Goal: Task Accomplishment & Management: Manage account settings

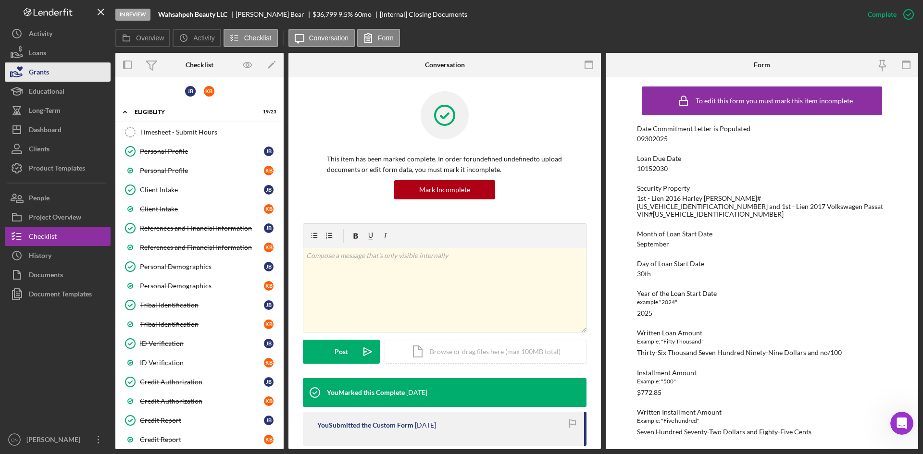
scroll to position [722, 0]
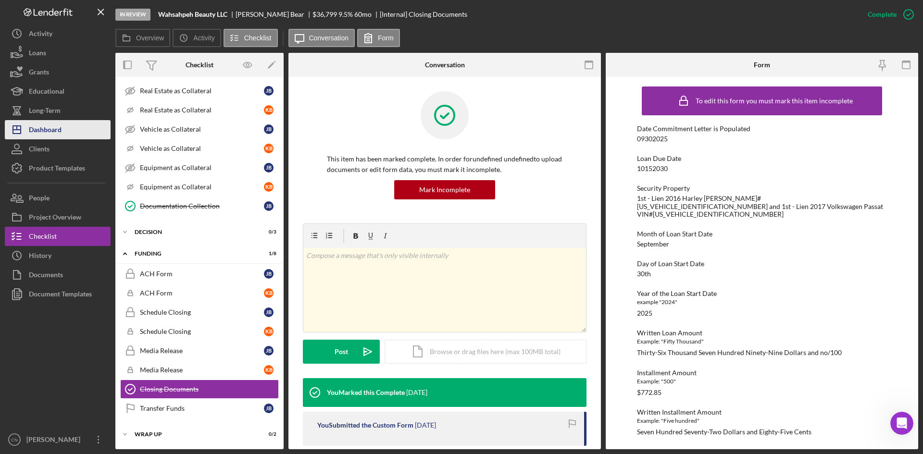
click at [44, 133] on div "Dashboard" at bounding box center [45, 131] width 33 height 22
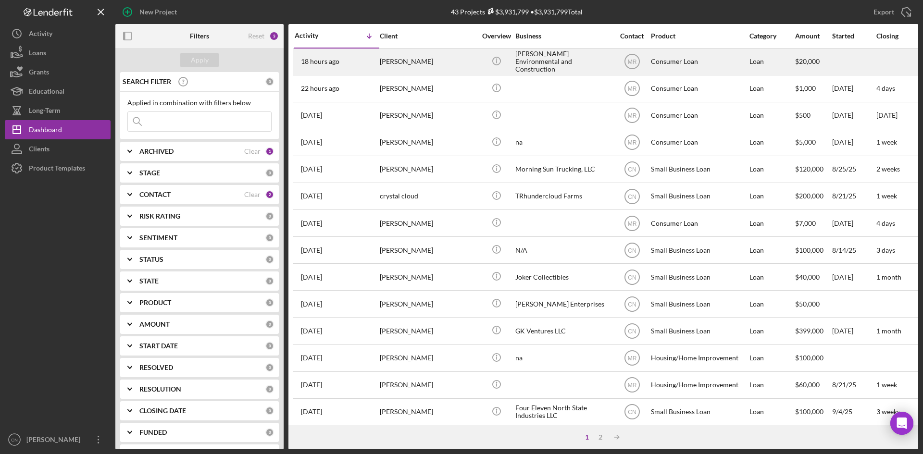
click at [402, 60] on div "[PERSON_NAME]" at bounding box center [428, 61] width 96 height 25
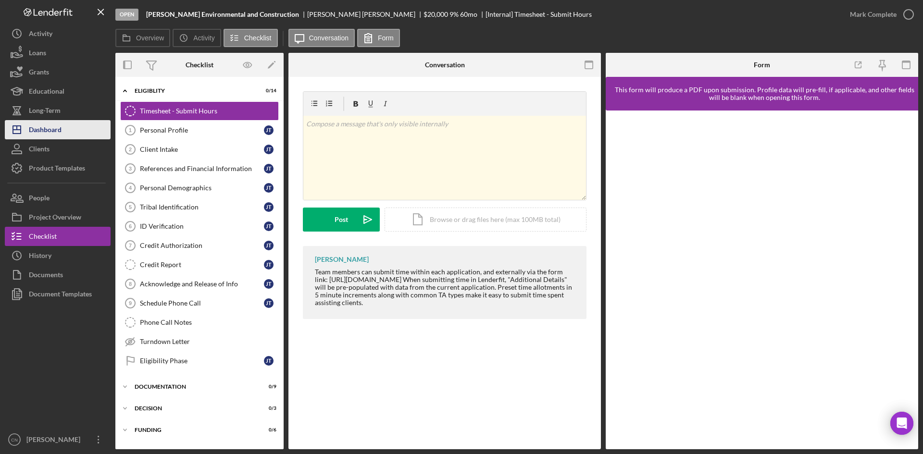
click at [48, 129] on div "Dashboard" at bounding box center [45, 131] width 33 height 22
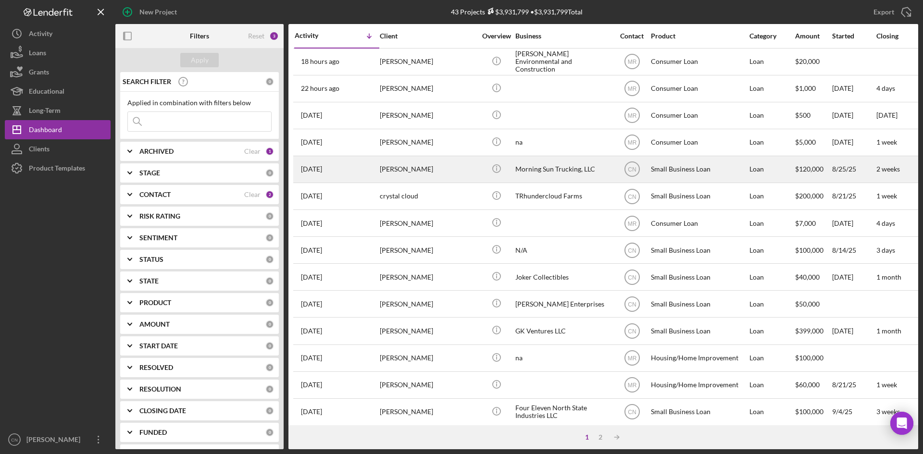
click at [364, 171] on div "[DATE] [PERSON_NAME]" at bounding box center [337, 169] width 84 height 25
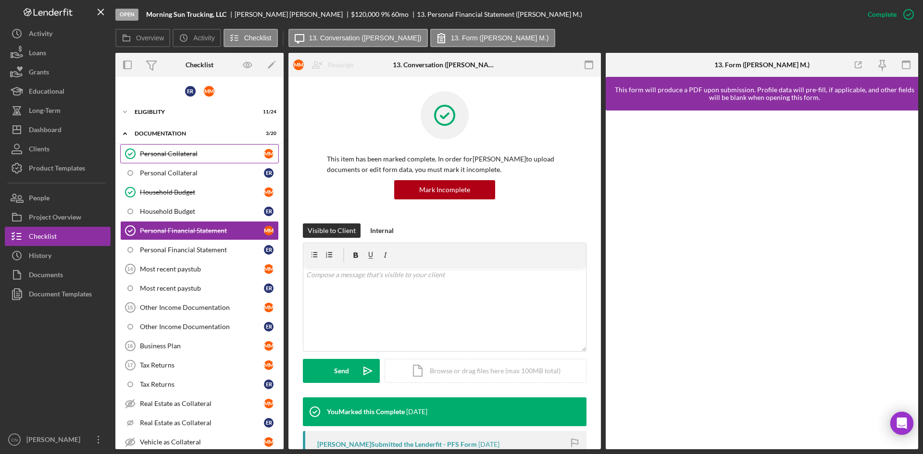
click at [160, 152] on div "Personal Collateral" at bounding box center [202, 154] width 124 height 8
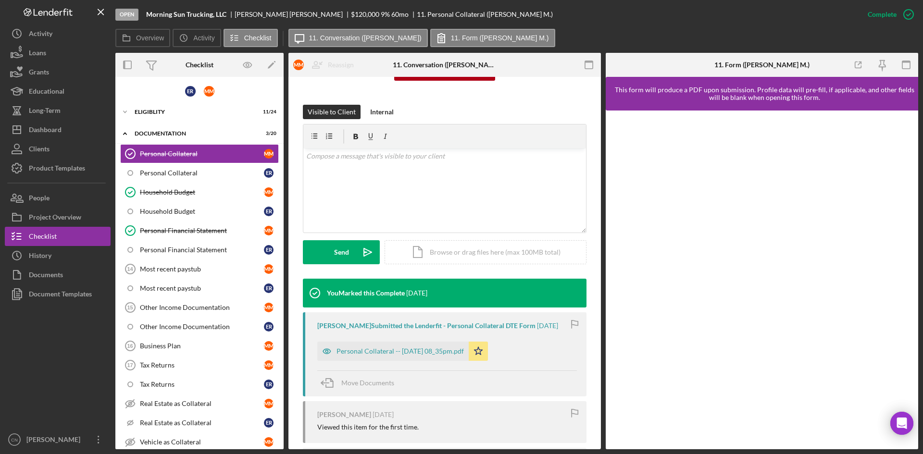
scroll to position [185, 0]
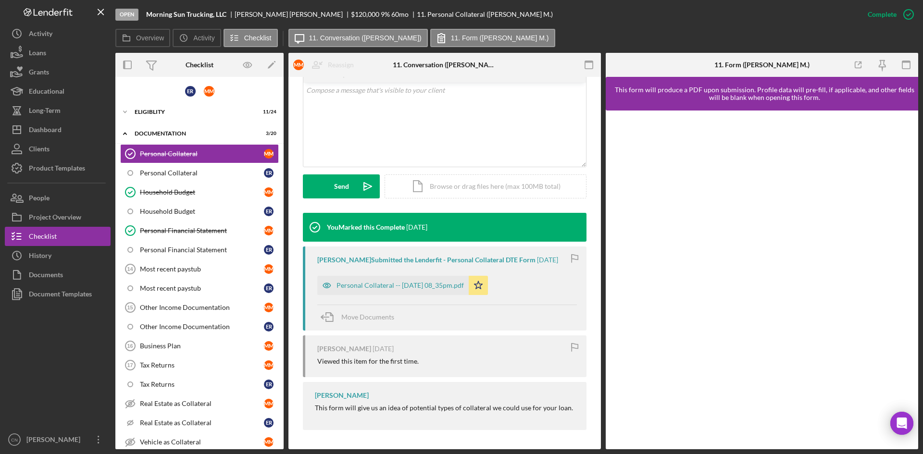
click at [391, 282] on div "Personal Collateral -- [DATE] 08_35pm.pdf" at bounding box center [399, 286] width 127 height 8
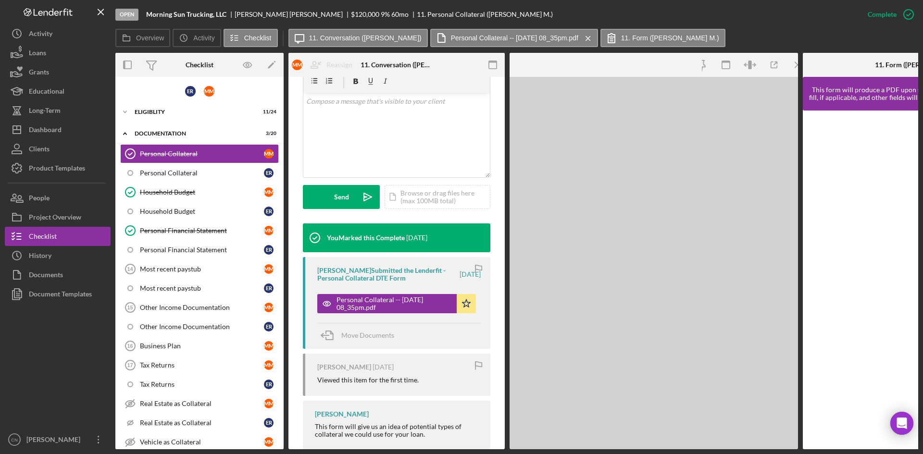
scroll to position [195, 0]
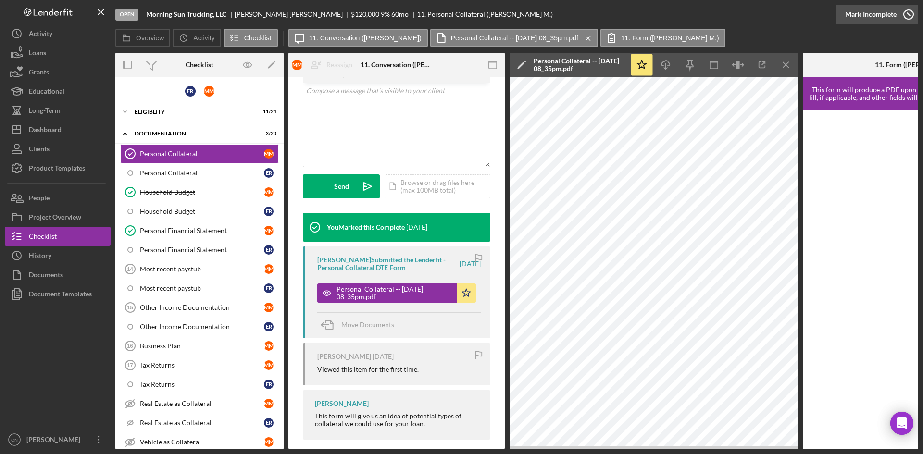
click at [905, 12] on icon "button" at bounding box center [908, 14] width 24 height 24
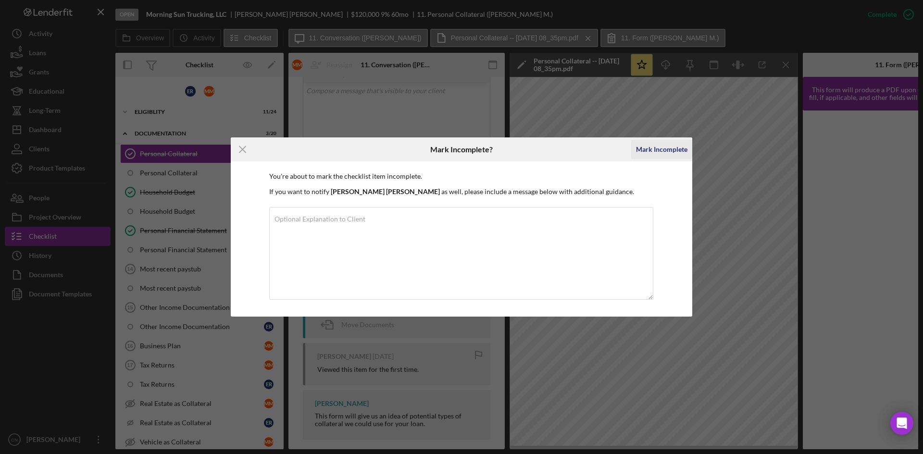
click at [648, 144] on div "Mark Incomplete" at bounding box center [661, 149] width 51 height 19
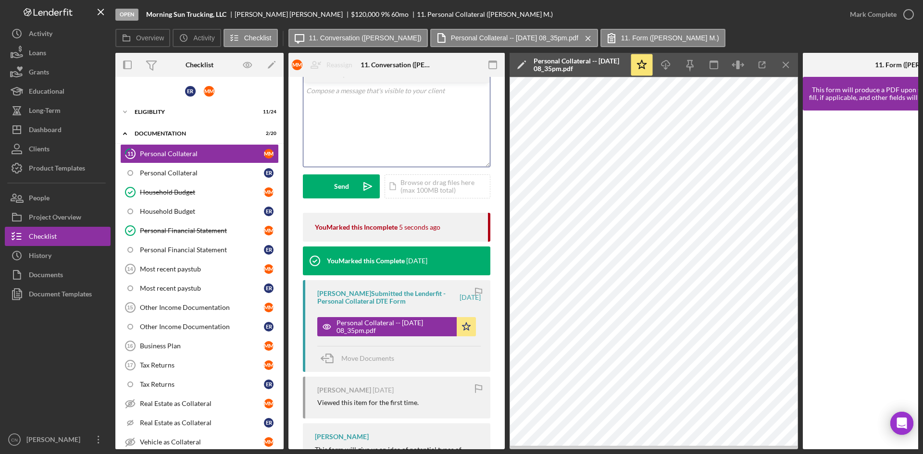
click at [374, 101] on div "v Color teal Color pink Remove color Add row above Add row below Add column bef…" at bounding box center [396, 125] width 186 height 84
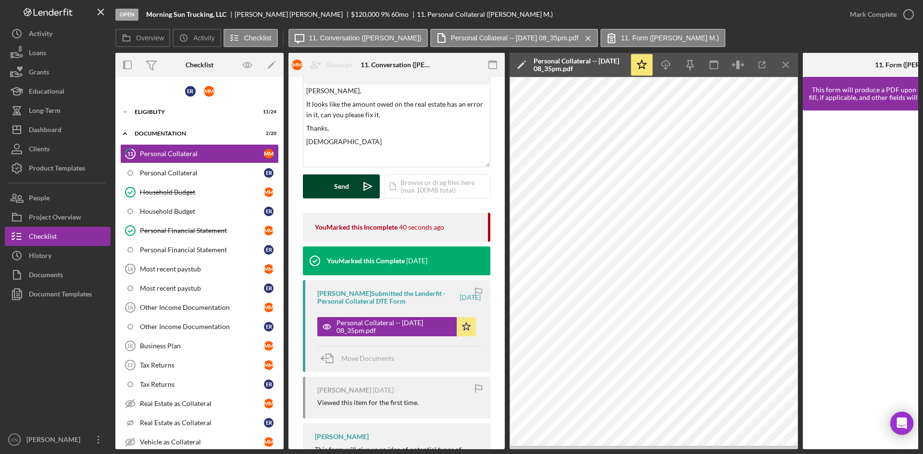
click at [346, 187] on div "Send" at bounding box center [341, 186] width 15 height 24
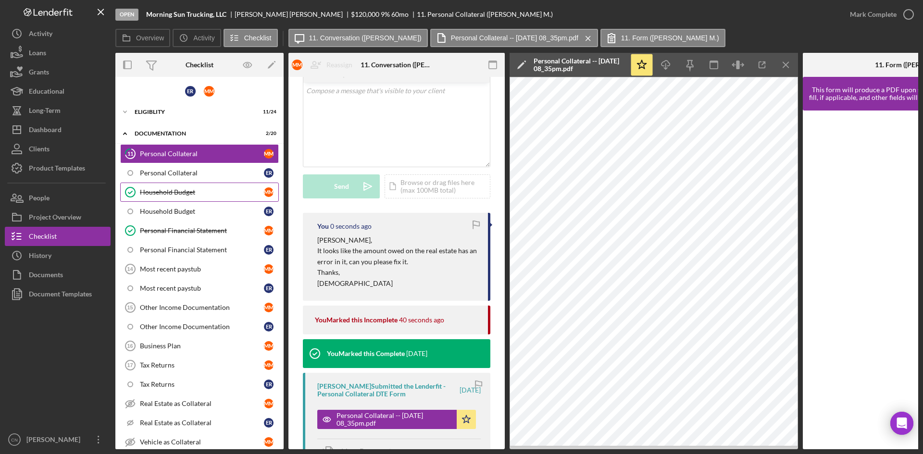
click at [155, 191] on div "Household Budget" at bounding box center [202, 192] width 124 height 8
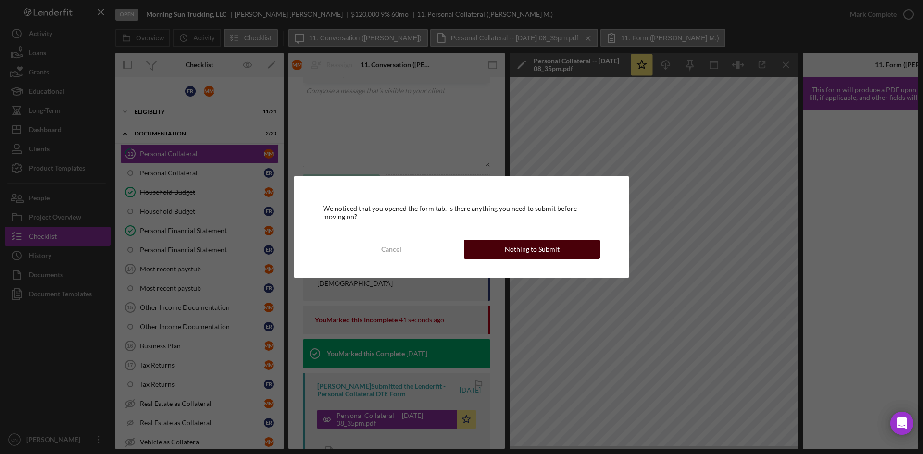
click at [561, 249] on button "Nothing to Submit" at bounding box center [532, 249] width 136 height 19
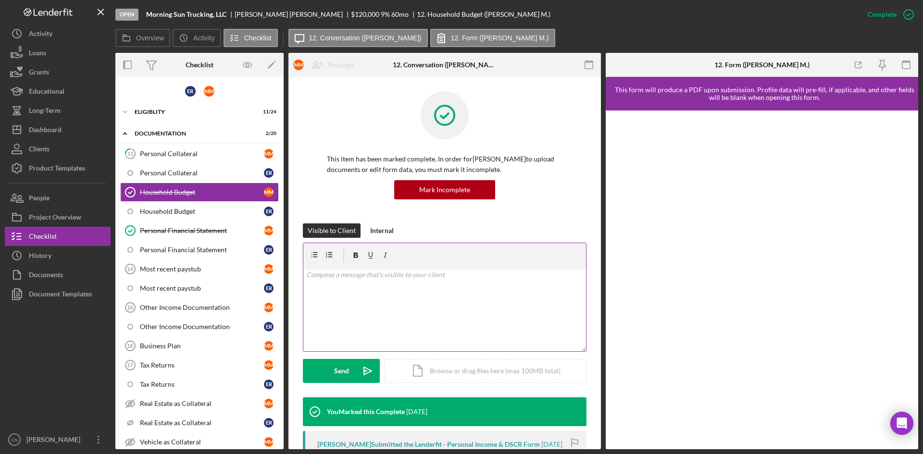
scroll to position [192, 0]
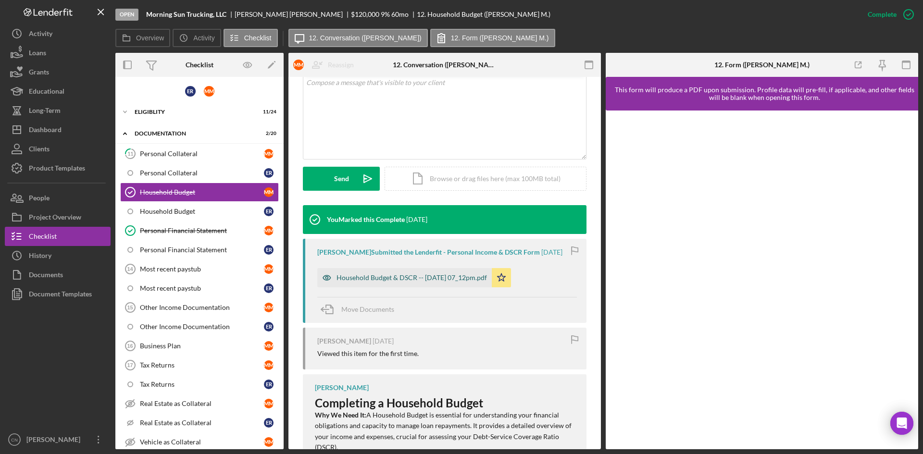
click at [435, 276] on div "Household Budget & DSCR -- [DATE] 07_12pm.pdf" at bounding box center [411, 278] width 150 height 8
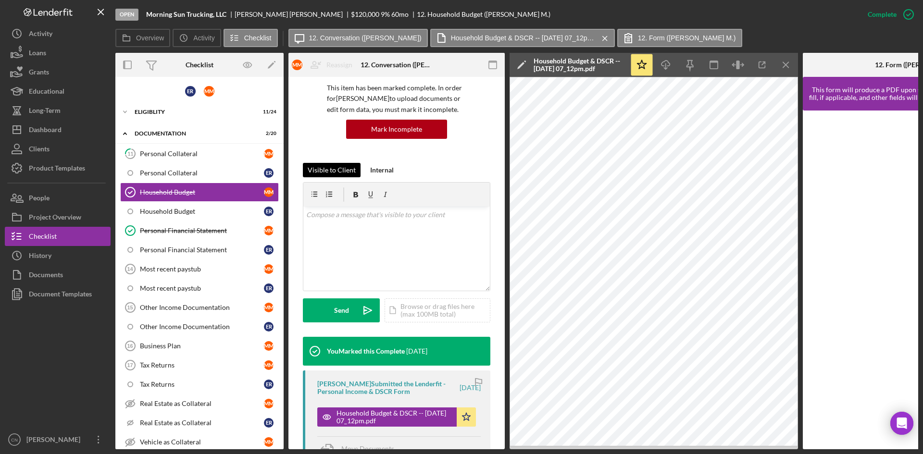
scroll to position [59, 0]
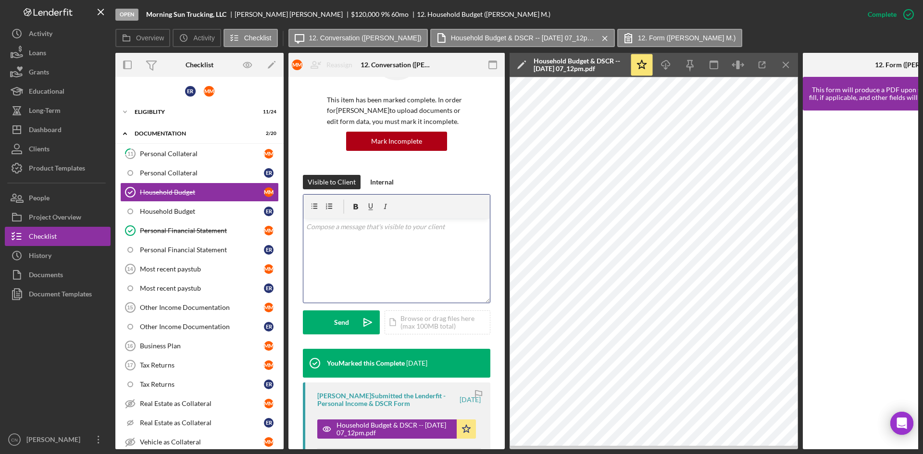
click at [331, 235] on div "v Color teal Color pink Remove color Add row above Add row below Add column bef…" at bounding box center [396, 261] width 186 height 84
click at [337, 325] on div "Send" at bounding box center [341, 322] width 15 height 24
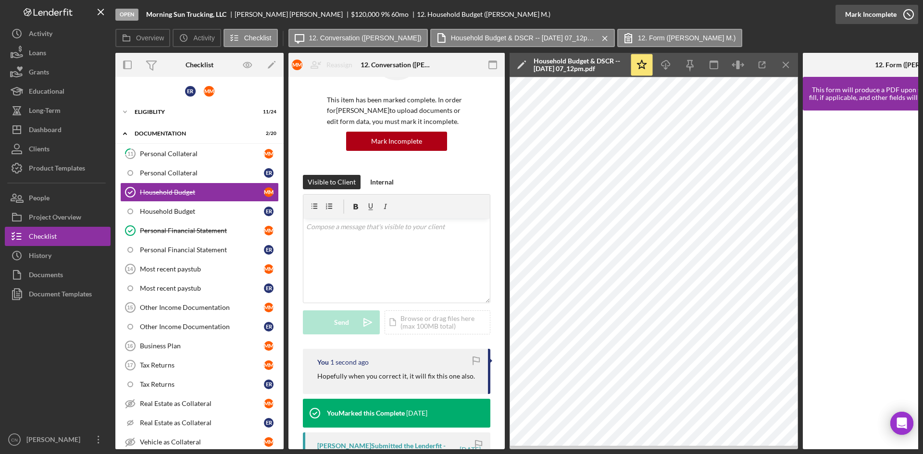
click at [911, 14] on icon "button" at bounding box center [908, 14] width 24 height 24
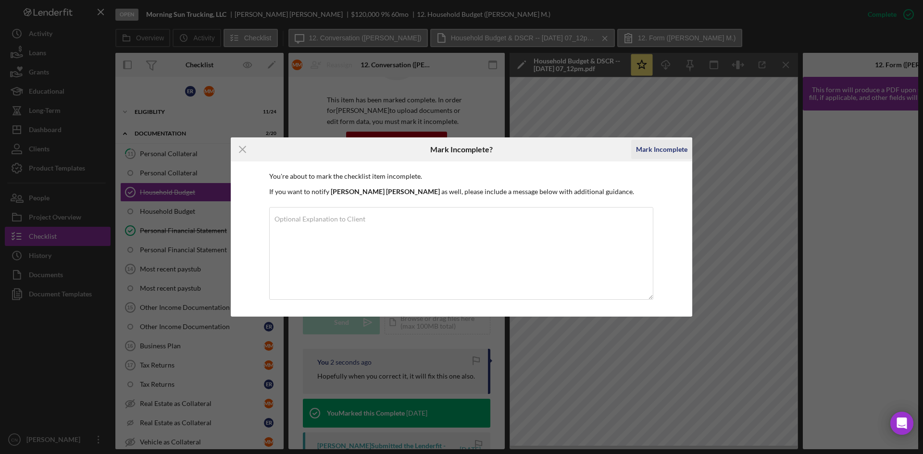
click at [676, 149] on div "Mark Incomplete" at bounding box center [661, 149] width 51 height 19
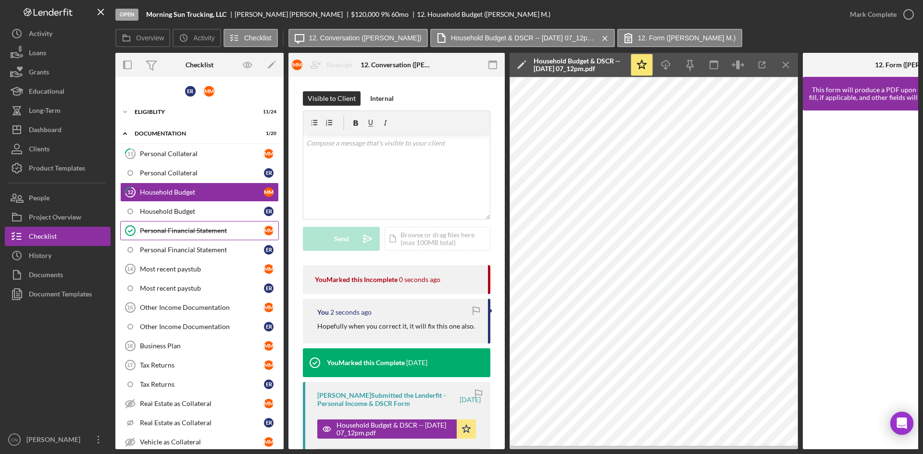
click at [174, 232] on div "Personal Financial Statement" at bounding box center [202, 231] width 124 height 8
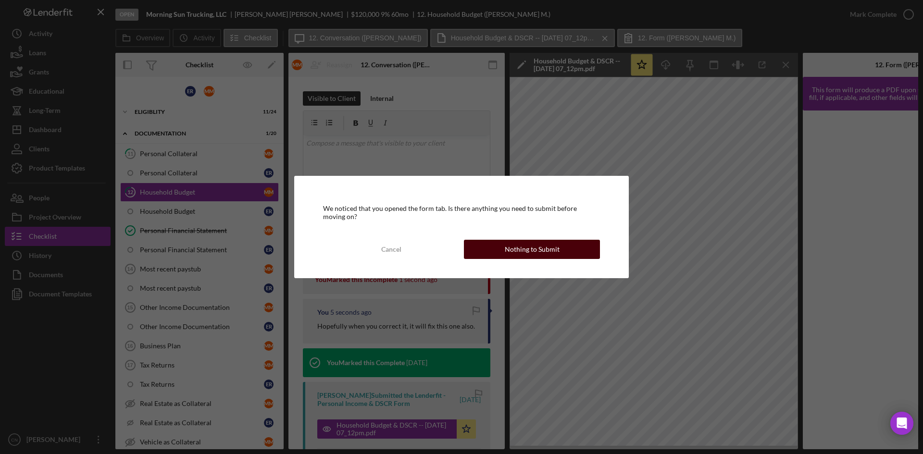
click at [496, 256] on button "Nothing to Submit" at bounding box center [532, 249] width 136 height 19
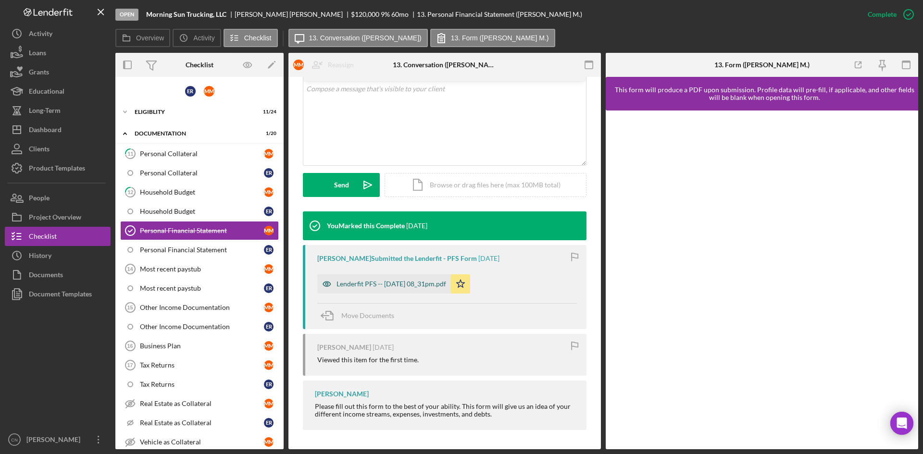
click at [361, 284] on div "Lenderfit PFS -- [DATE] 08_31pm.pdf" at bounding box center [391, 284] width 110 height 8
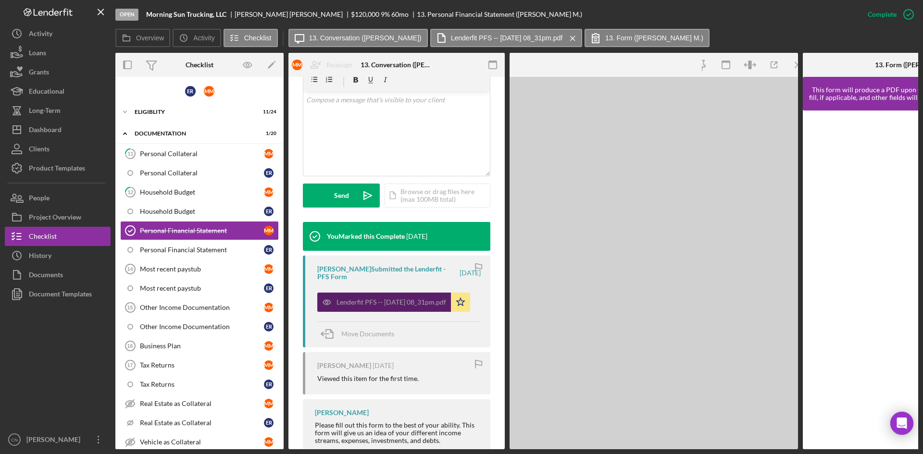
scroll to position [197, 0]
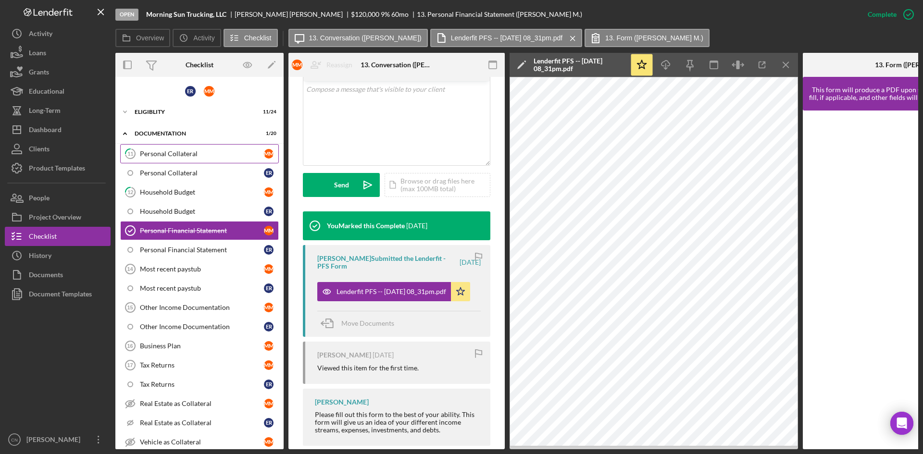
click at [162, 154] on div "Personal Collateral" at bounding box center [202, 154] width 124 height 8
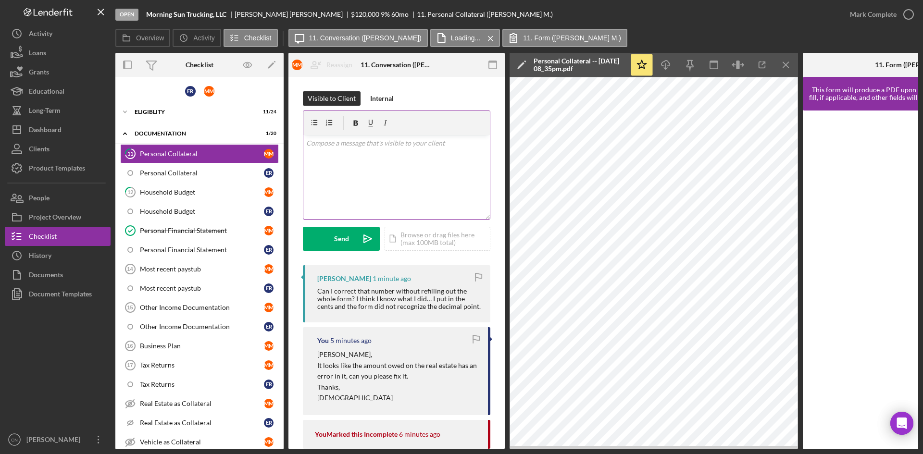
click at [334, 158] on div "v Color teal Color pink Remove color Add row above Add row below Add column bef…" at bounding box center [396, 177] width 186 height 84
click at [336, 236] on div "Send" at bounding box center [341, 239] width 15 height 24
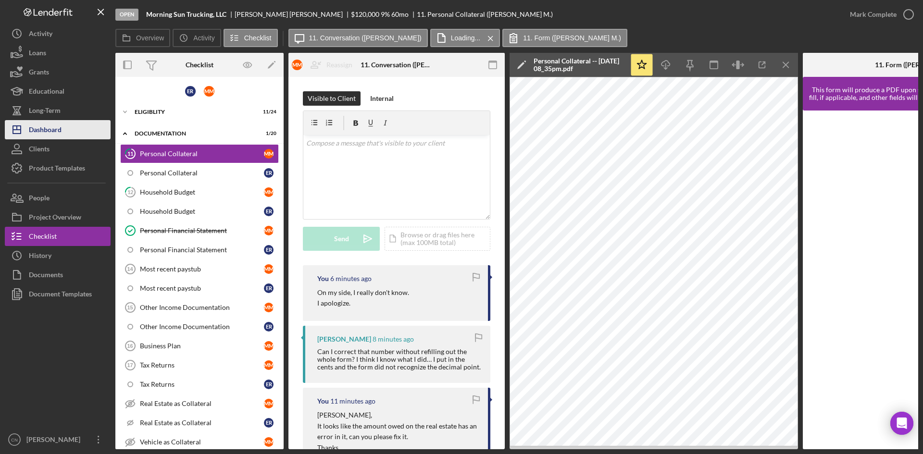
drag, startPoint x: 49, startPoint y: 132, endPoint x: 57, endPoint y: 131, distance: 8.2
click at [49, 132] on div "Dashboard" at bounding box center [45, 131] width 33 height 22
